Goal: Navigation & Orientation: Find specific page/section

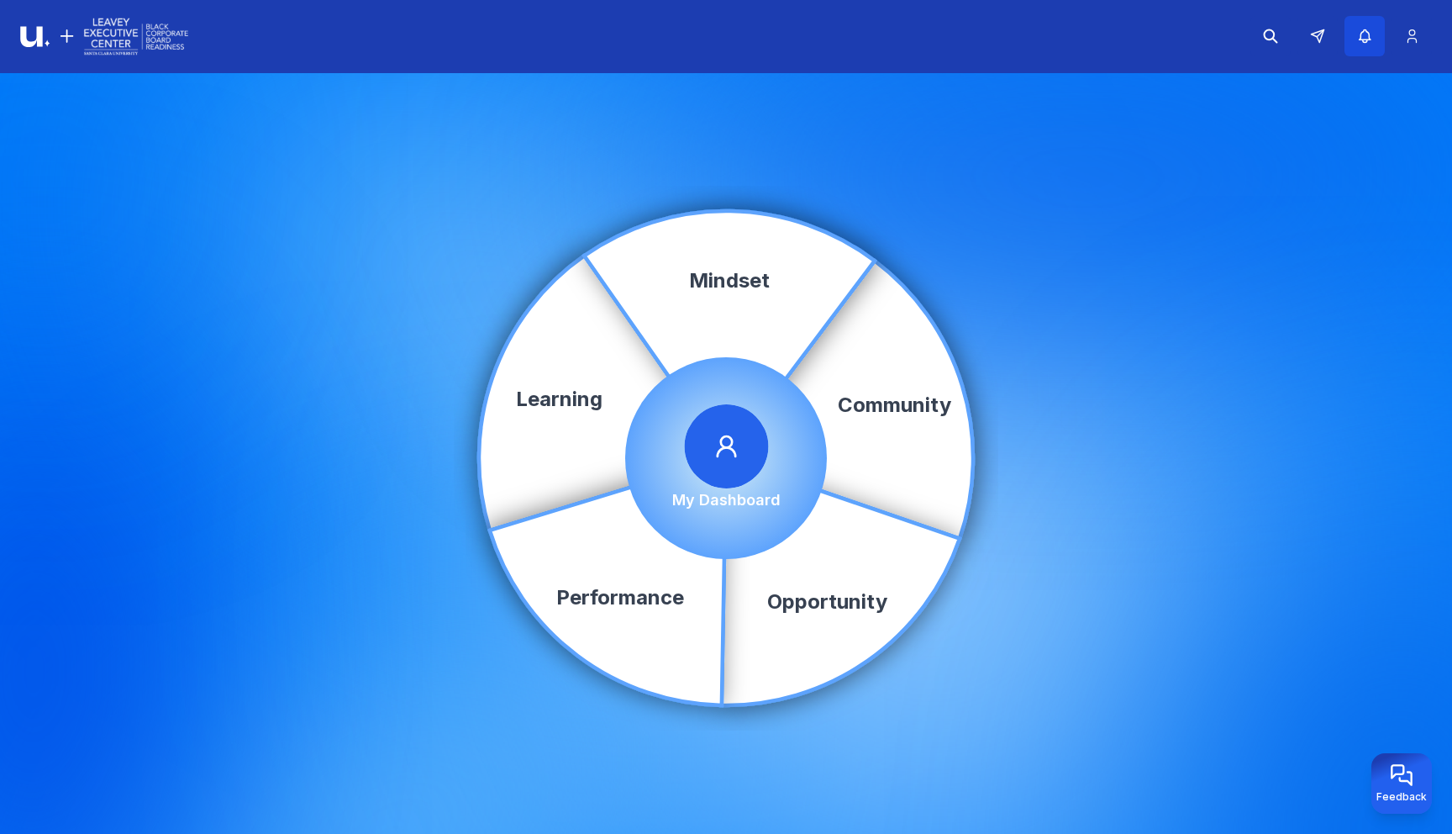
click at [1353, 45] on button "button" at bounding box center [1365, 36] width 40 height 40
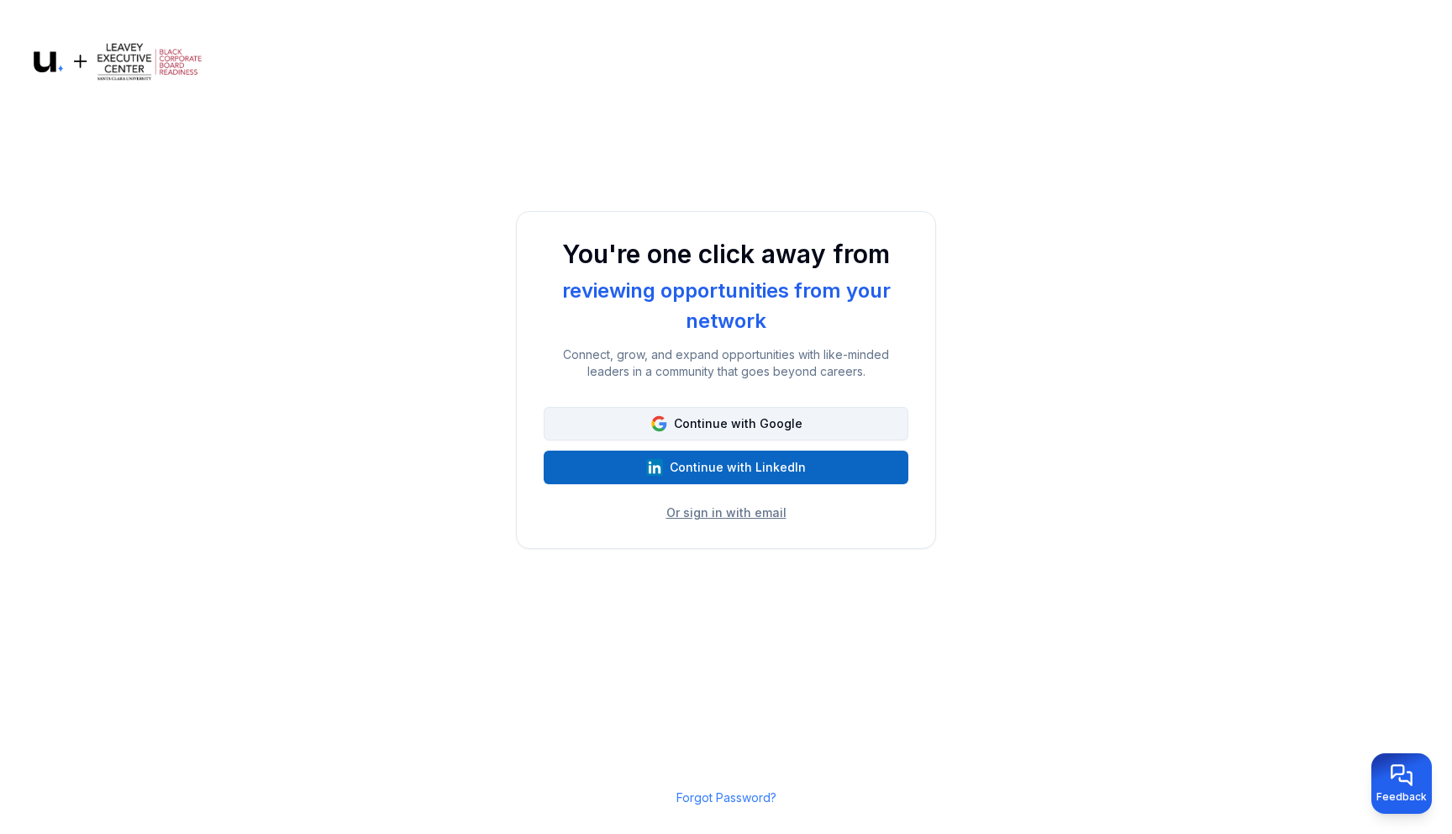
click at [771, 414] on button "Continue with Google" at bounding box center [726, 424] width 365 height 34
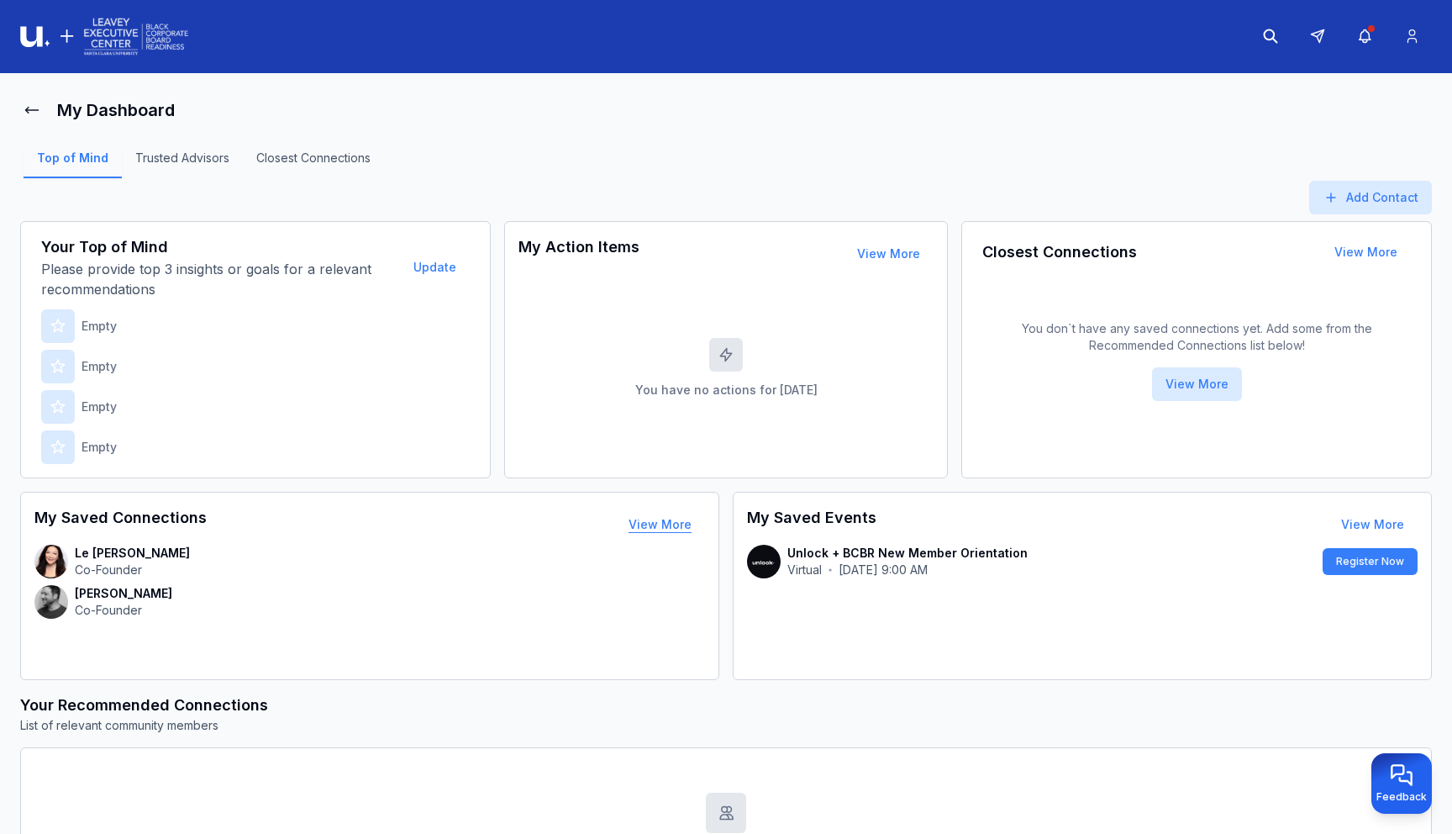
click at [677, 528] on button "View More" at bounding box center [660, 525] width 90 height 34
